Goal: Browse casually

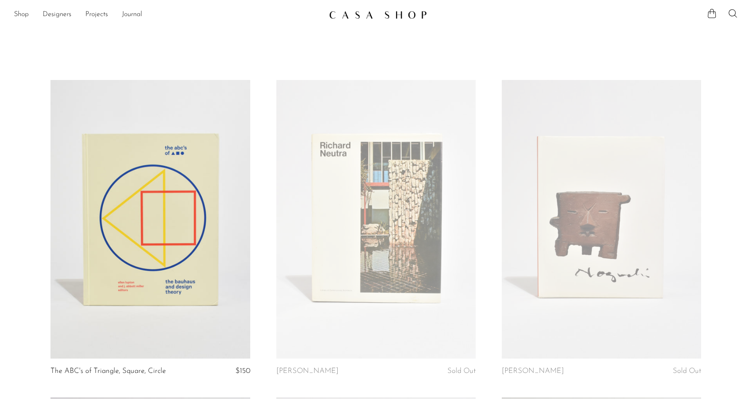
scroll to position [1254, 0]
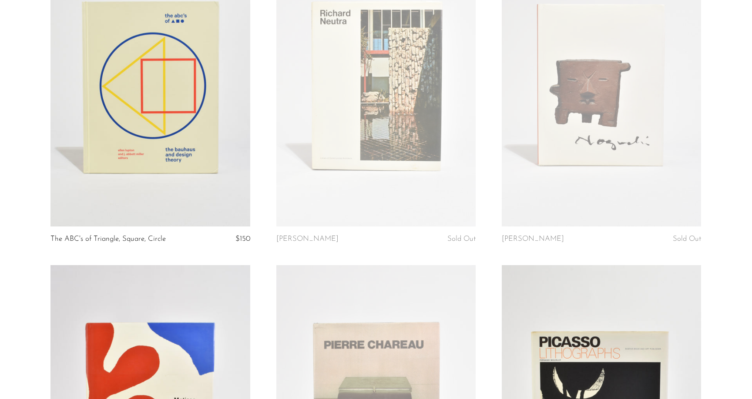
scroll to position [0, 0]
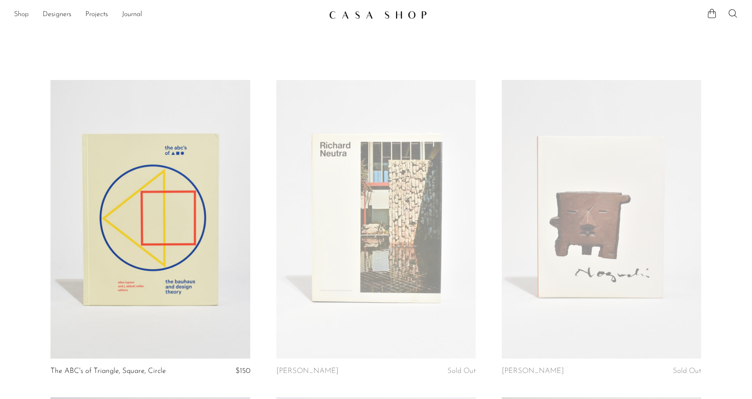
click at [27, 17] on link "Shop" at bounding box center [21, 14] width 15 height 11
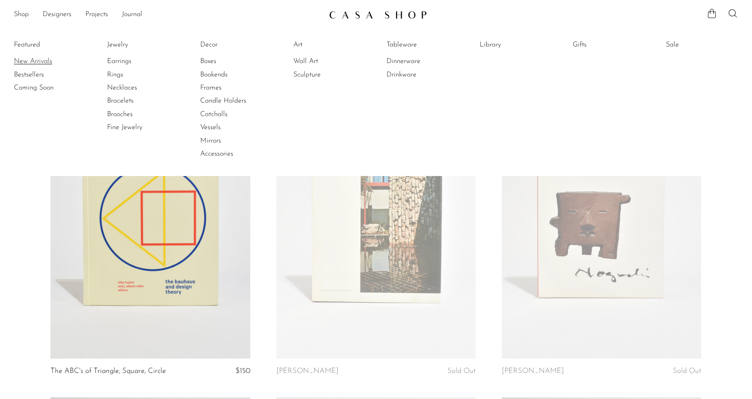
click at [44, 62] on link "New Arrivals" at bounding box center [46, 62] width 65 height 10
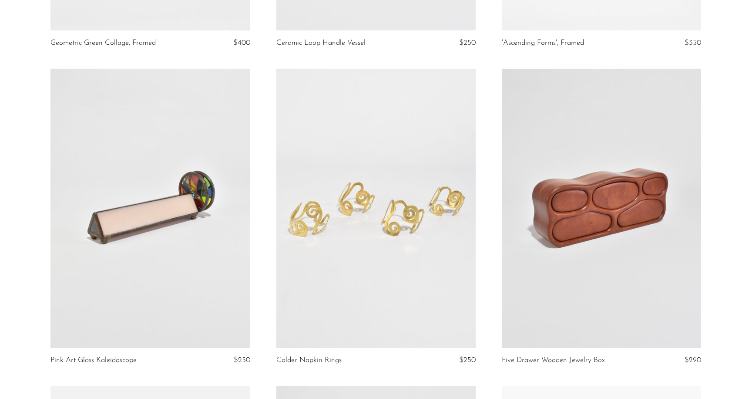
scroll to position [1323, 0]
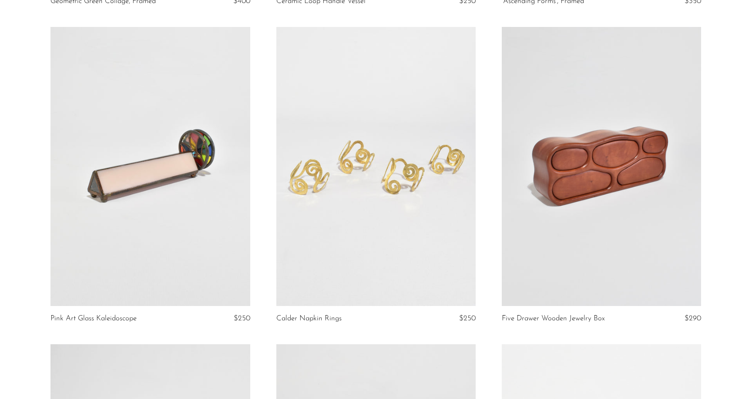
click at [163, 182] on link at bounding box center [149, 166] width 199 height 279
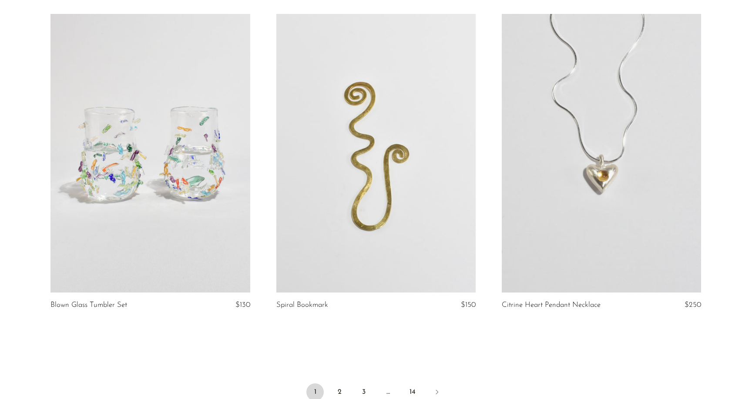
scroll to position [3703, 0]
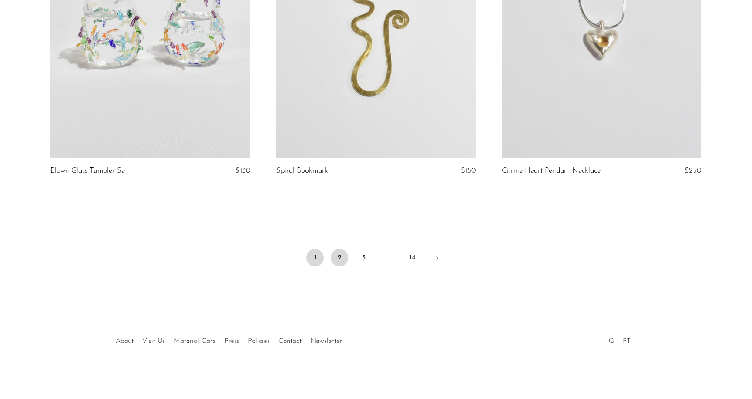
click at [339, 258] on link "2" at bounding box center [339, 257] width 17 height 17
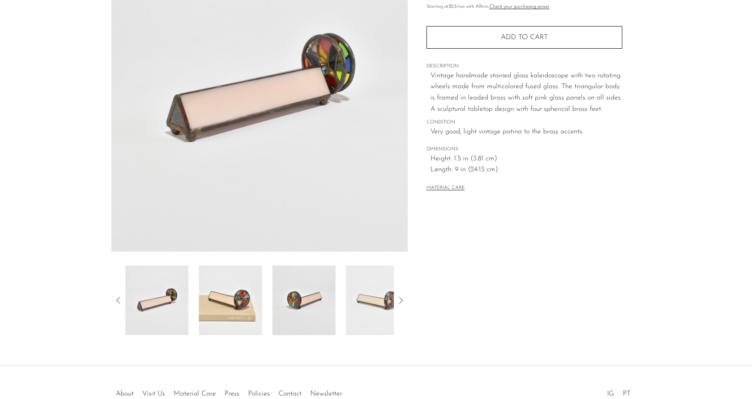
scroll to position [44, 0]
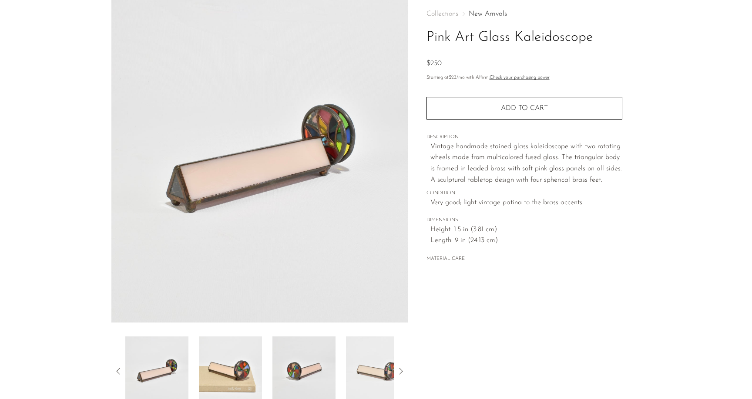
click at [238, 380] on img at bounding box center [230, 372] width 63 height 70
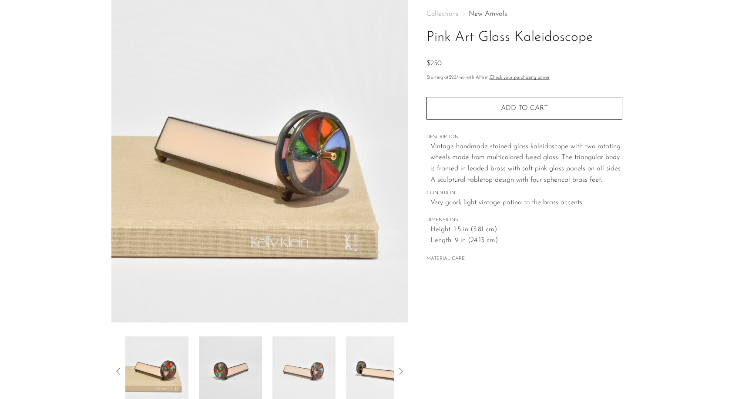
click at [275, 371] on img at bounding box center [303, 372] width 63 height 70
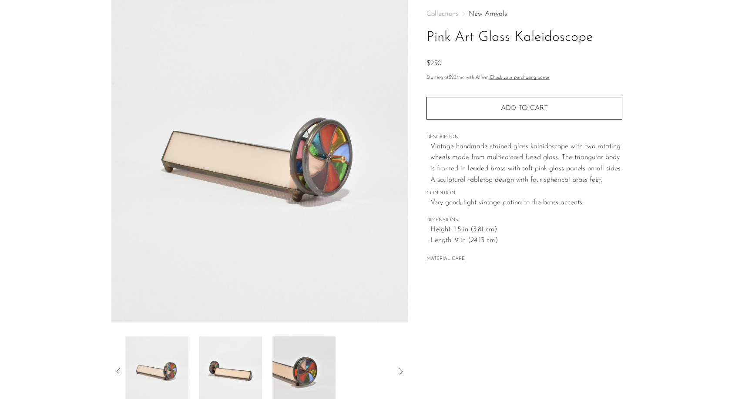
click at [305, 368] on img at bounding box center [303, 372] width 63 height 70
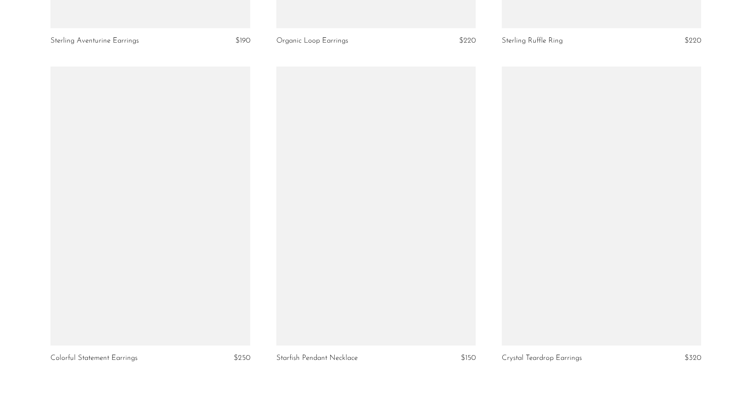
scroll to position [3695, 0]
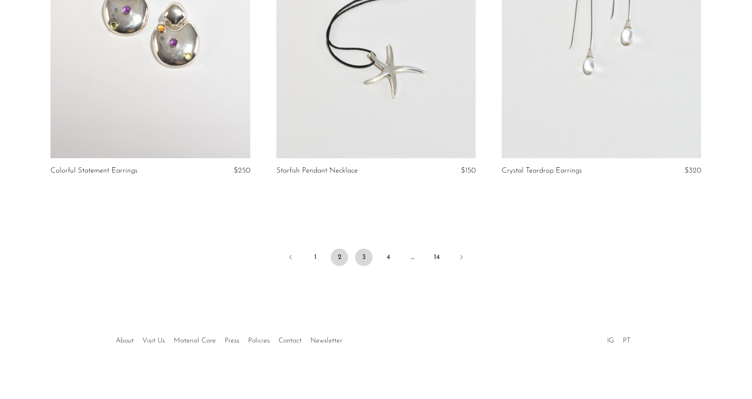
click at [363, 260] on link "3" at bounding box center [363, 257] width 17 height 17
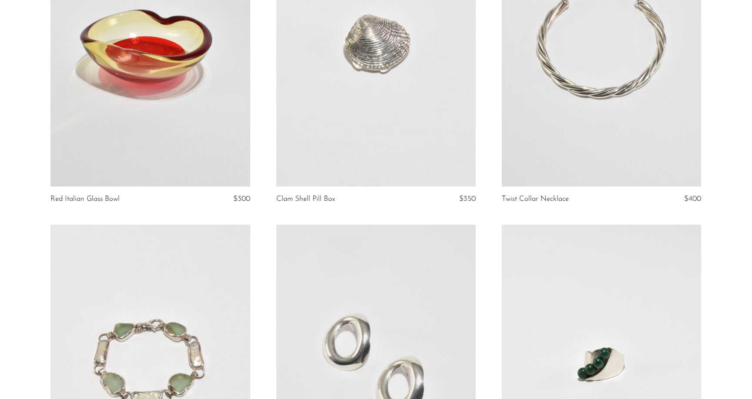
scroll to position [2715, 0]
click at [230, 134] on link at bounding box center [149, 45] width 199 height 279
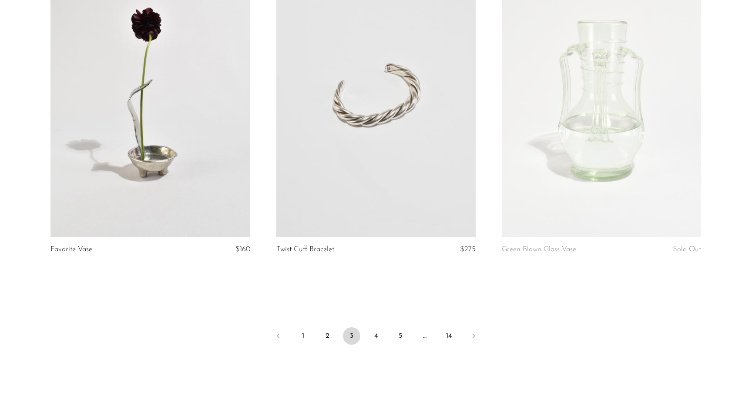
scroll to position [3617, 0]
click at [362, 336] on ul "1 2 3 4 5 … 14" at bounding box center [375, 337] width 557 height 26
click at [369, 336] on link "4" at bounding box center [375, 335] width 17 height 17
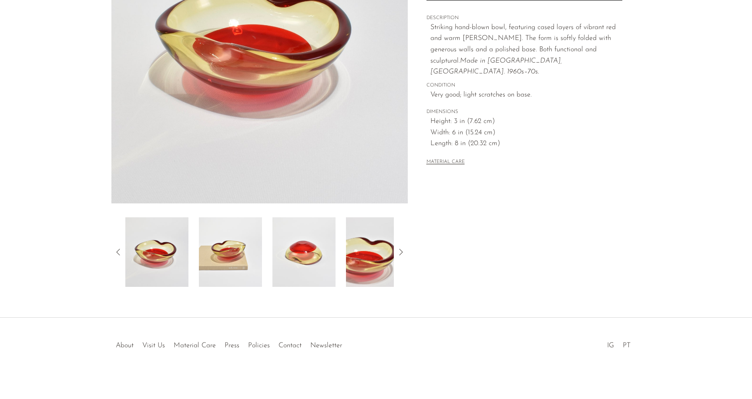
scroll to position [167, 0]
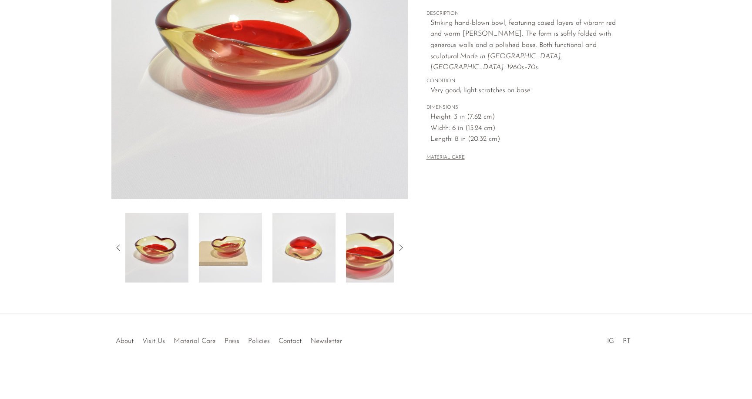
click at [226, 224] on img at bounding box center [230, 248] width 63 height 70
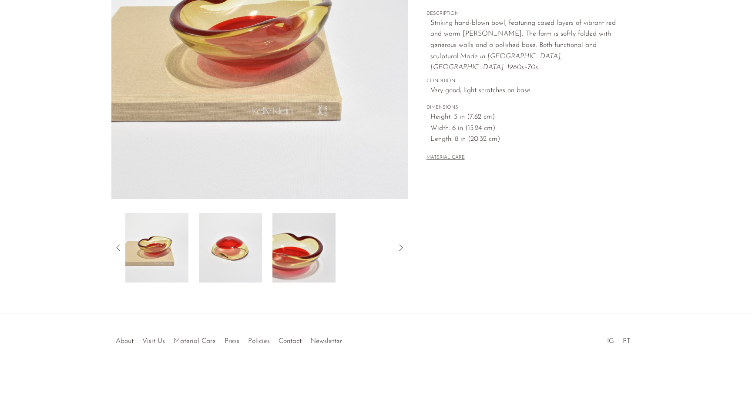
click at [263, 254] on div at bounding box center [259, 248] width 268 height 70
click at [294, 257] on img at bounding box center [303, 248] width 63 height 70
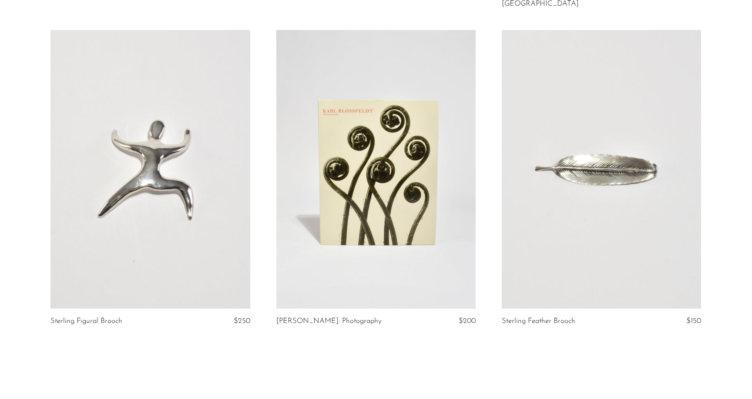
scroll to position [3569, 0]
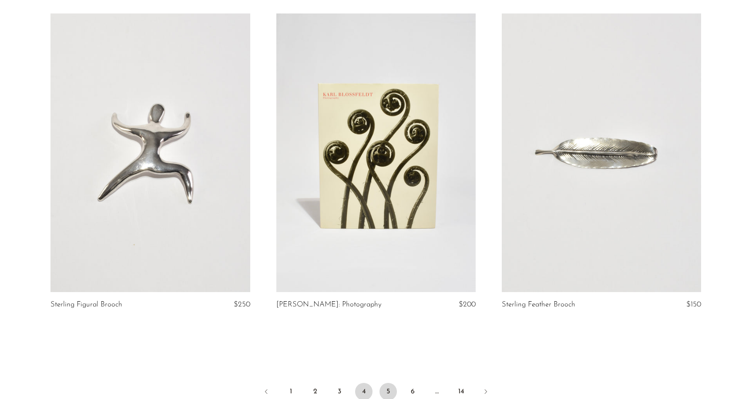
click at [389, 384] on link "5" at bounding box center [387, 391] width 17 height 17
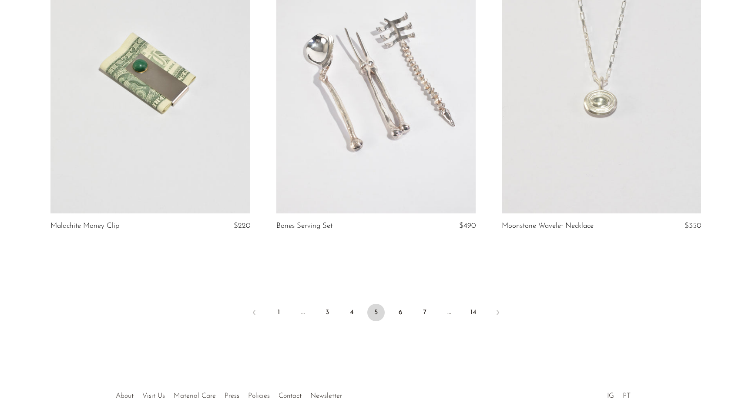
scroll to position [3703, 0]
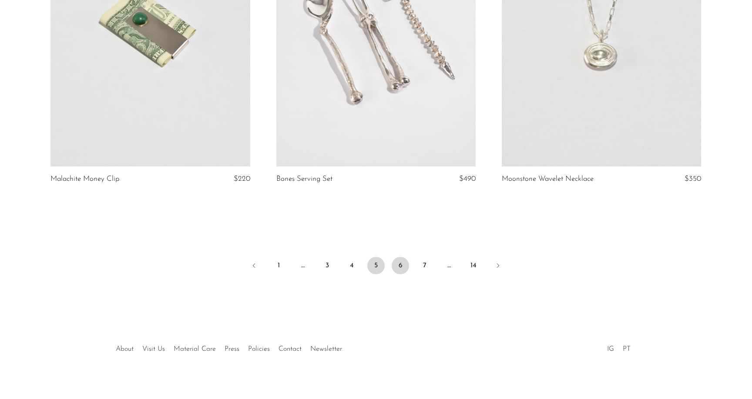
click at [406, 259] on link "6" at bounding box center [400, 265] width 17 height 17
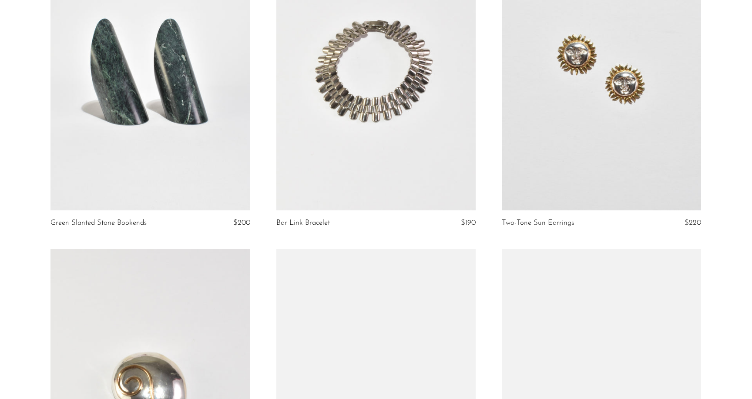
scroll to position [3439, 0]
